Goal: Information Seeking & Learning: Learn about a topic

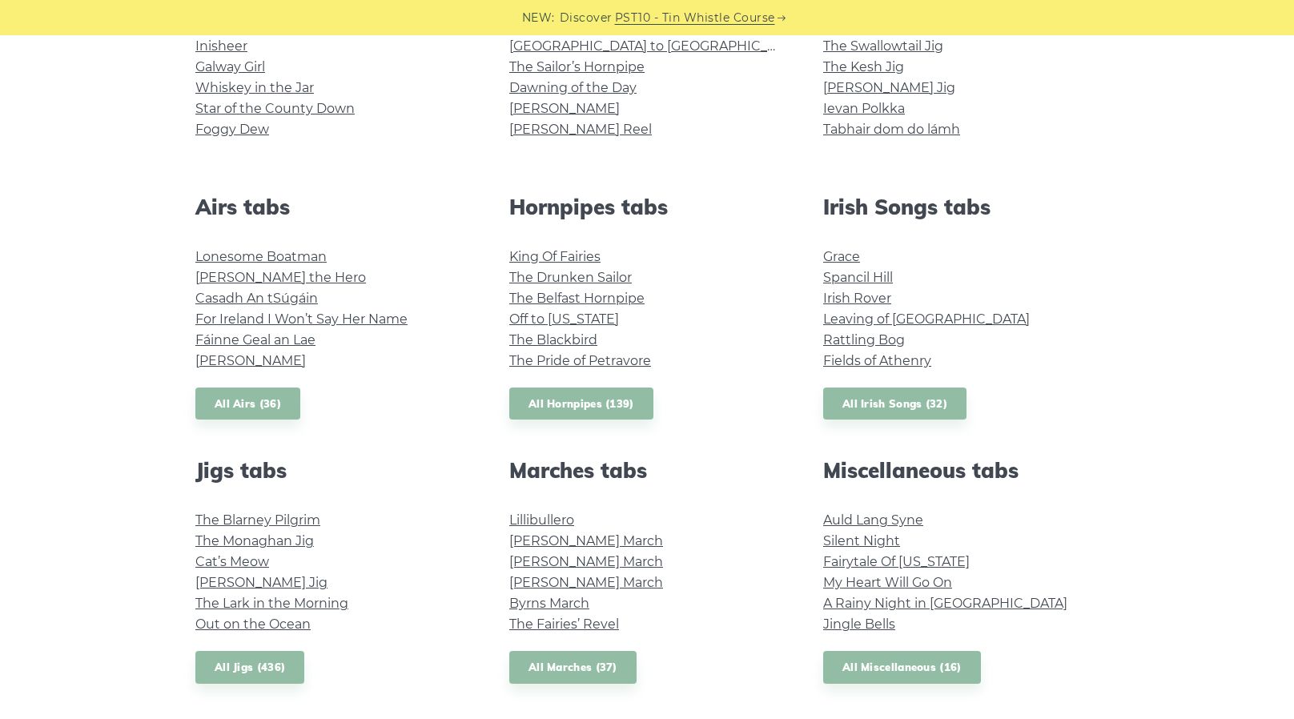
scroll to position [497, 0]
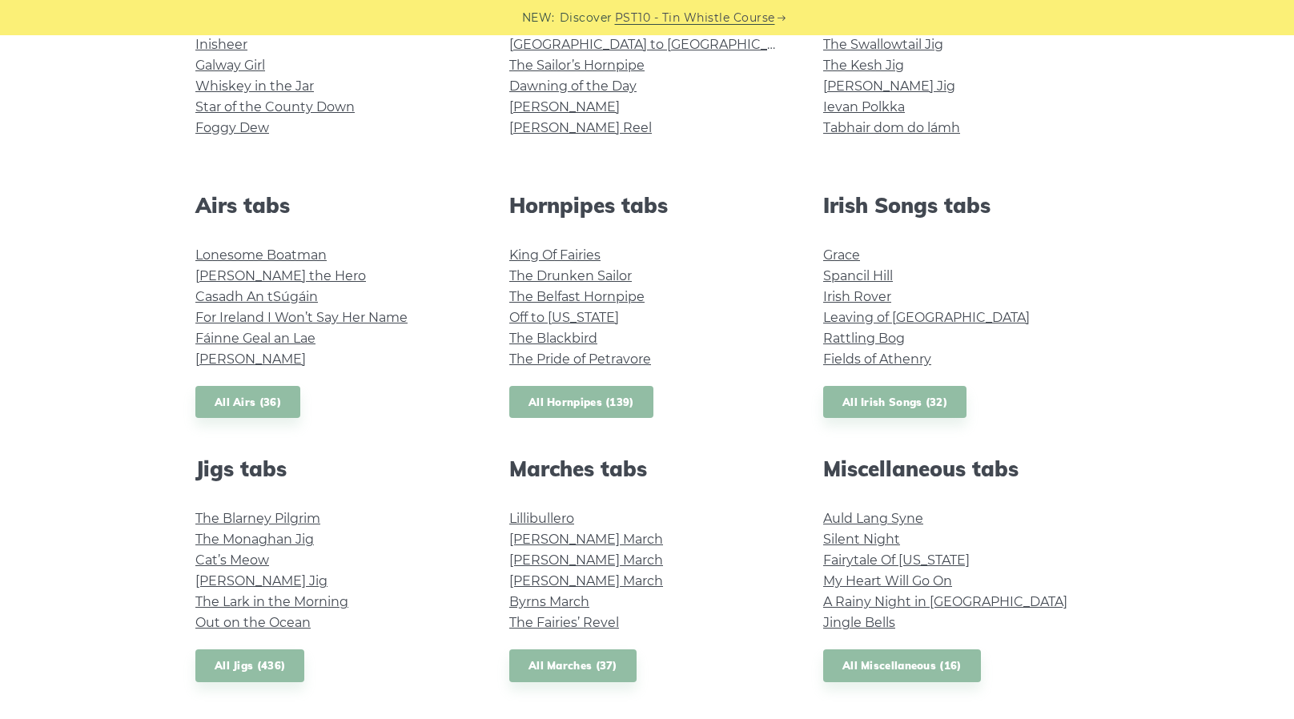
click at [560, 399] on link "All Hornpipes (139)" at bounding box center [581, 402] width 144 height 33
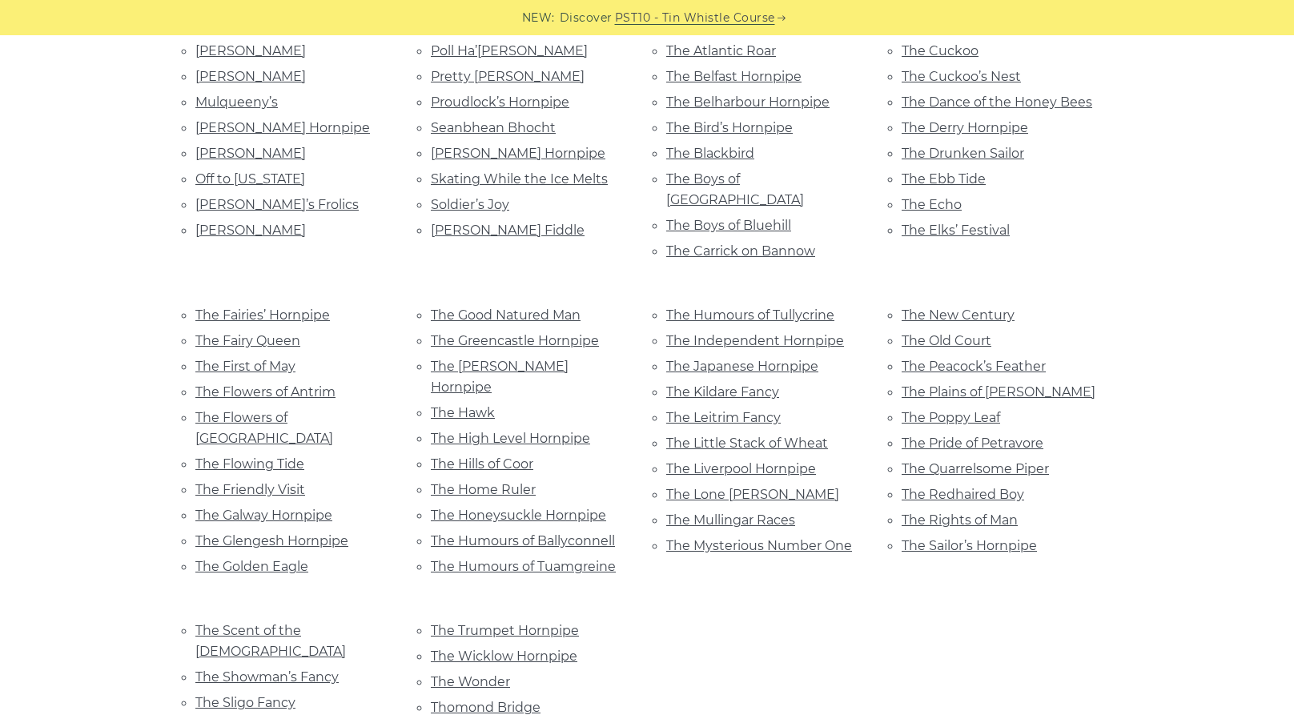
scroll to position [806, 0]
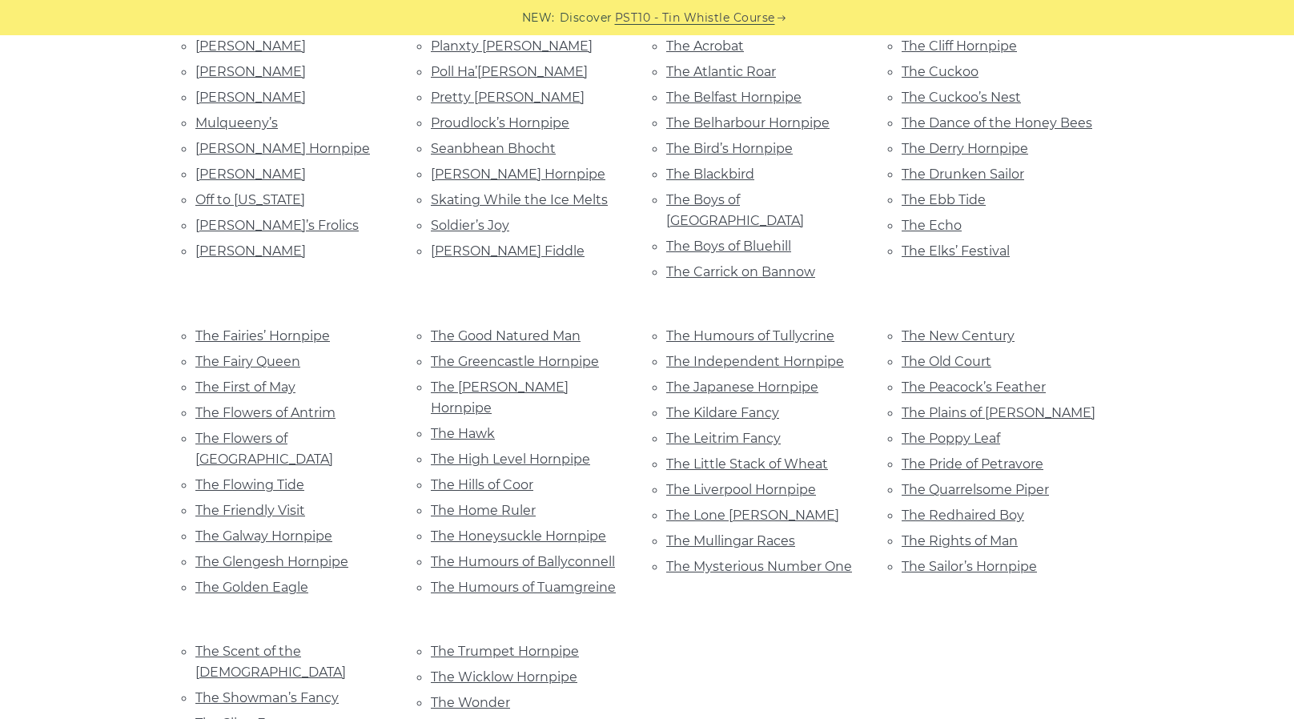
click at [285, 525] on li "The Galway Hornpipe" at bounding box center [293, 536] width 197 height 22
click at [288, 528] on link "The Galway Hornpipe" at bounding box center [263, 535] width 137 height 15
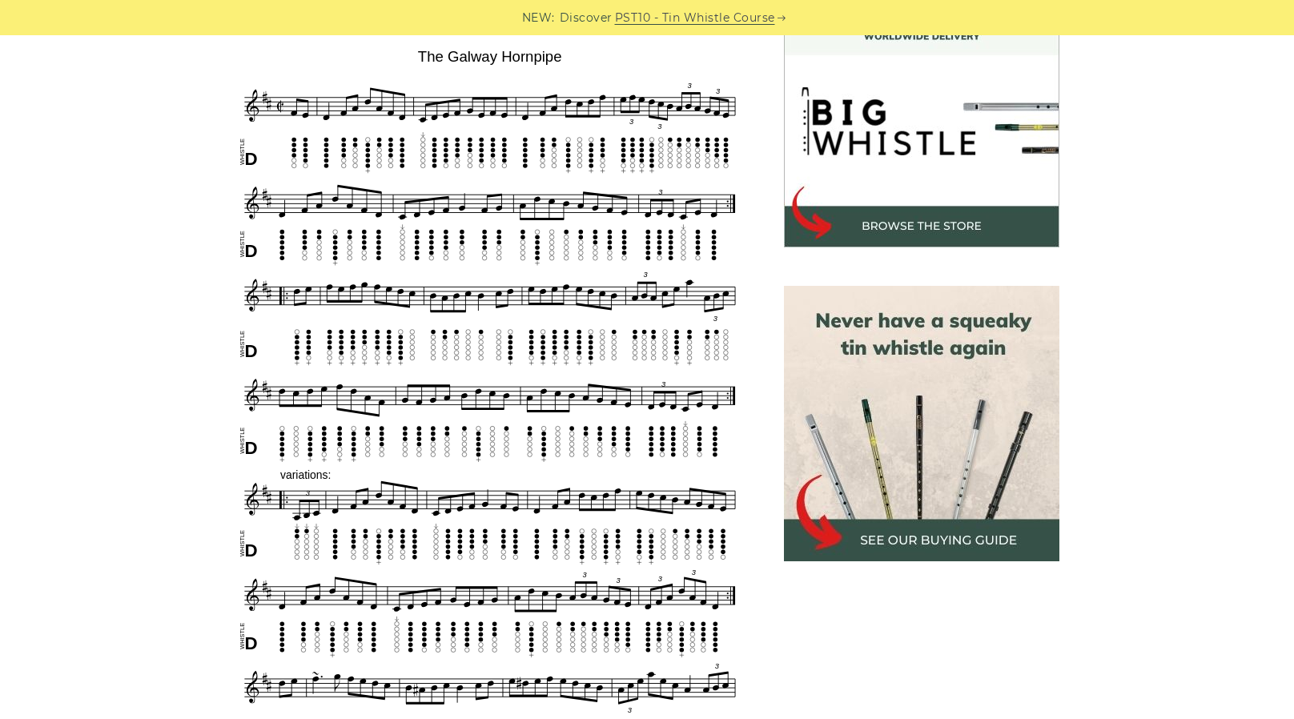
scroll to position [452, 0]
